Goal: Task Accomplishment & Management: Manage account settings

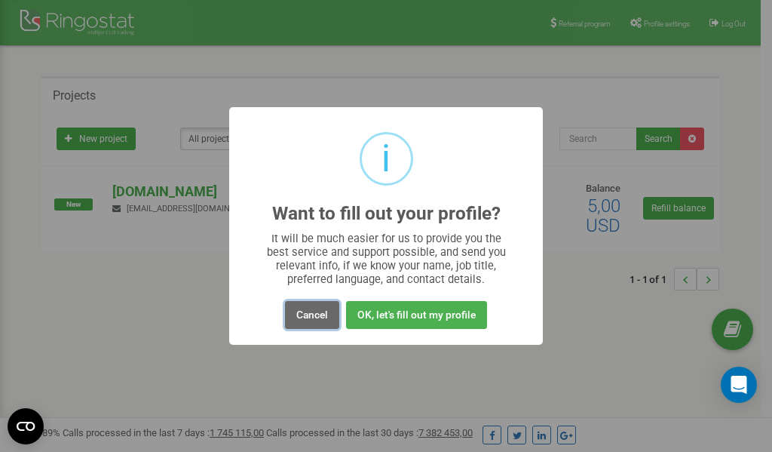
click at [307, 316] on button "Cancel" at bounding box center [312, 315] width 54 height 28
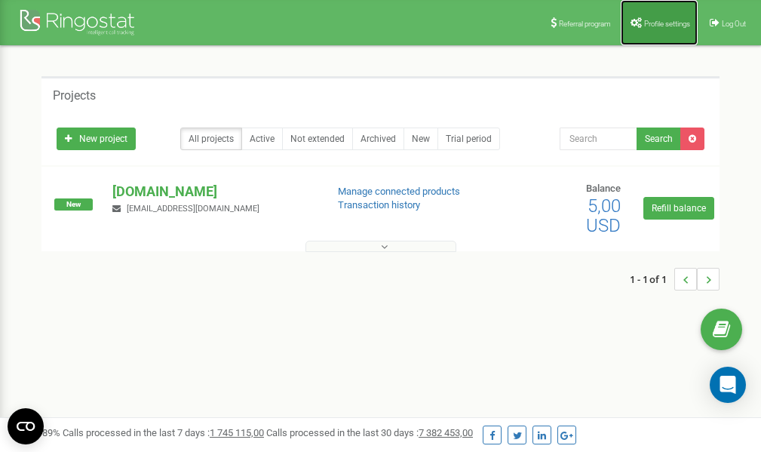
click at [655, 17] on link "Profile settings" at bounding box center [659, 22] width 77 height 45
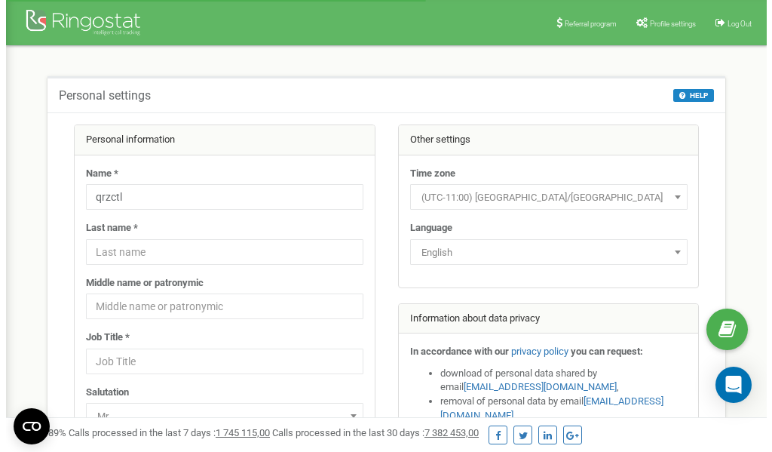
scroll to position [75, 0]
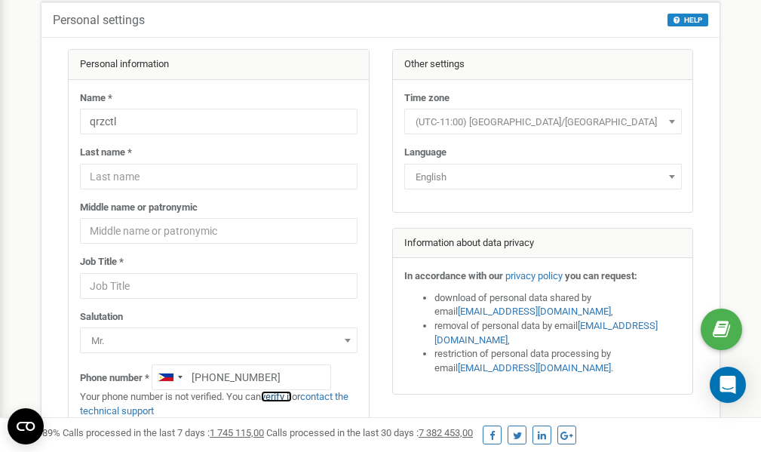
click at [289, 397] on link "verify it" at bounding box center [276, 396] width 31 height 11
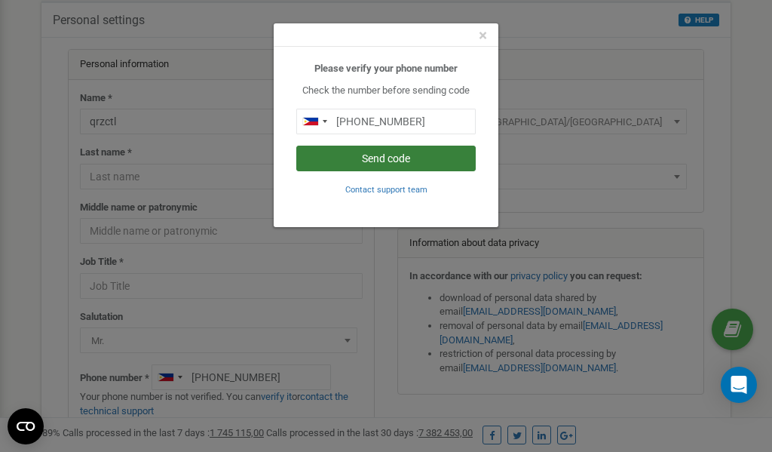
click at [380, 158] on button "Send code" at bounding box center [386, 159] width 180 height 26
